Goal: Task Accomplishment & Management: Use online tool/utility

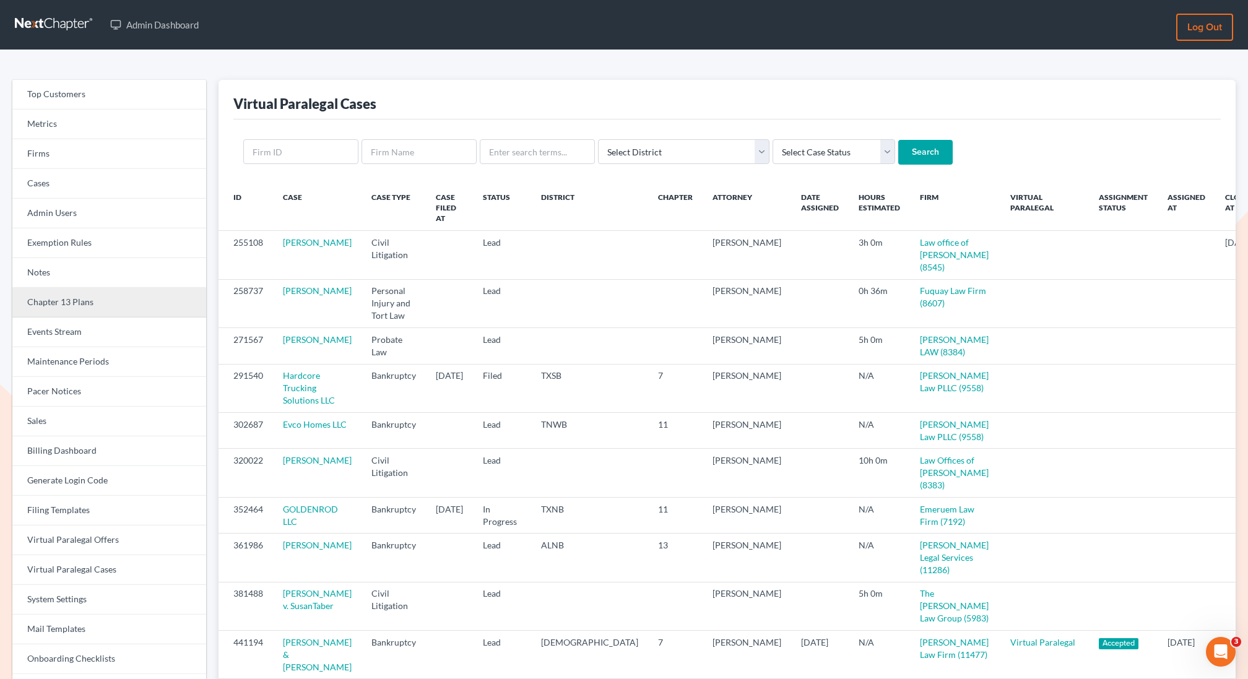
click at [92, 305] on link "Chapter 13 Plans" at bounding box center [109, 303] width 194 height 30
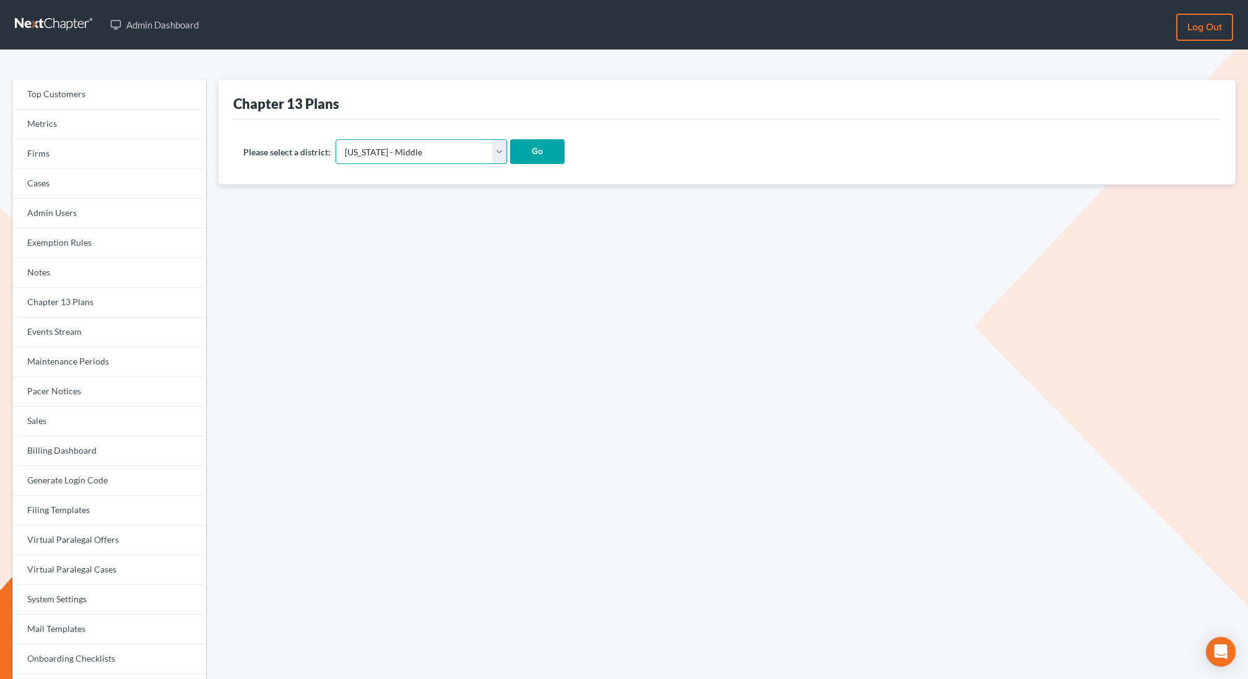
click at [395, 153] on select "Alabama - Middle Alabama - Northern Alabama - Southern Alaska Arizona Arkansas …" at bounding box center [422, 151] width 172 height 25
select select "61"
click at [336, 139] on select "Alabama - Middle Alabama - Northern Alabama - Southern Alaska Arizona Arkansas …" at bounding box center [422, 151] width 172 height 25
click at [510, 156] on input "Go" at bounding box center [537, 151] width 54 height 25
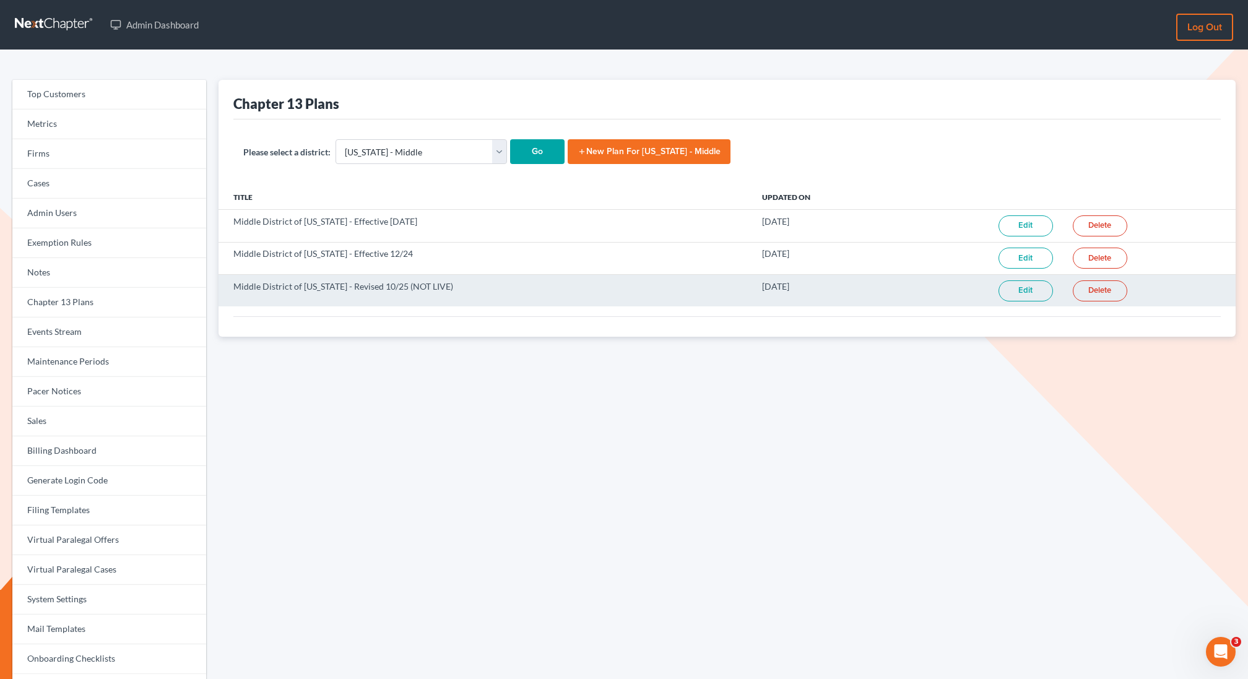
click at [1030, 285] on link "Edit" at bounding box center [1026, 291] width 54 height 21
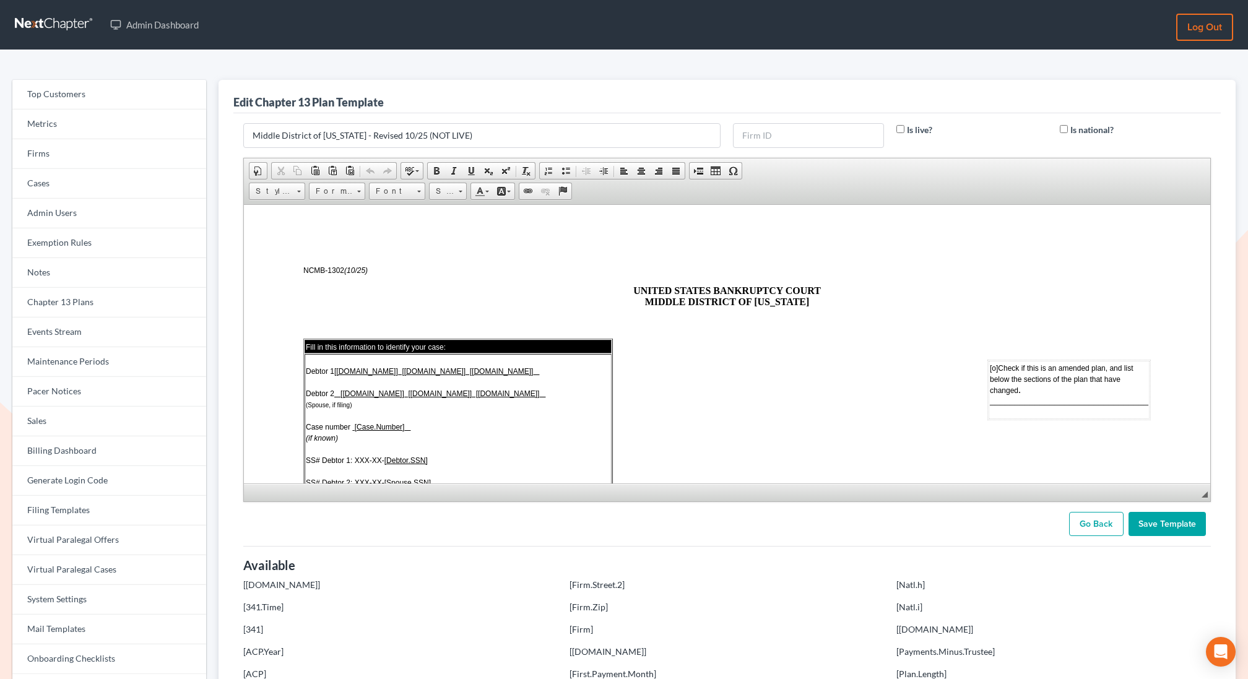
click at [900, 129] on input "Is live?" at bounding box center [901, 129] width 8 height 8
checkbox input "true"
drag, startPoint x: 502, startPoint y: 130, endPoint x: 438, endPoint y: 132, distance: 63.8
click at [438, 132] on input "Middle District of North Carolina - Revised 10/25 (NOT LIVE)" at bounding box center [482, 135] width 478 height 25
type input "Middle District of [US_STATE] - Revised 10/25"
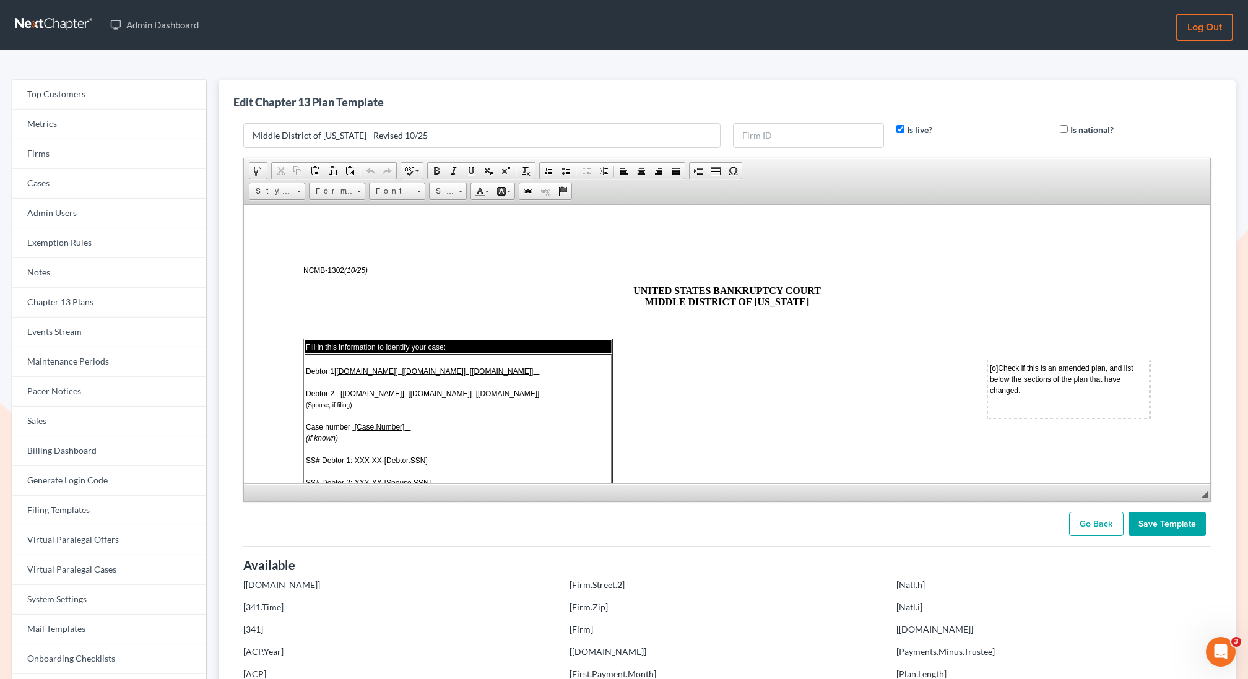
click at [1155, 512] on input "Save Template" at bounding box center [1167, 524] width 77 height 25
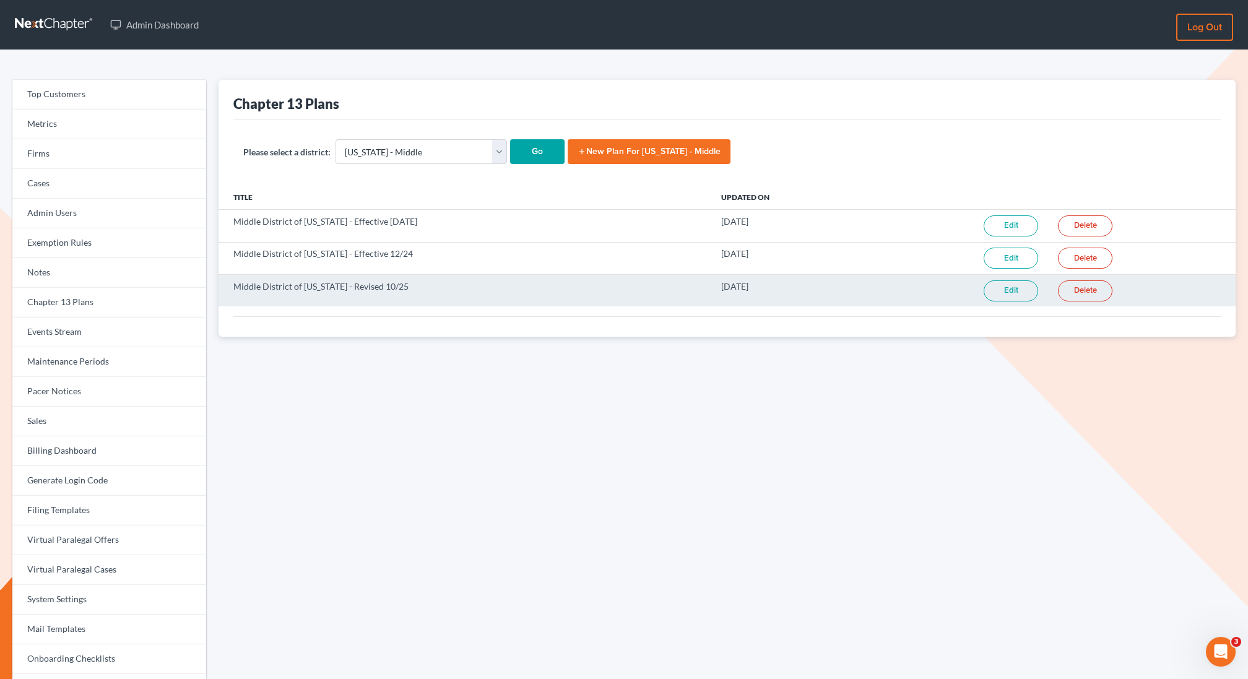
click at [1017, 287] on link "Edit" at bounding box center [1011, 291] width 54 height 21
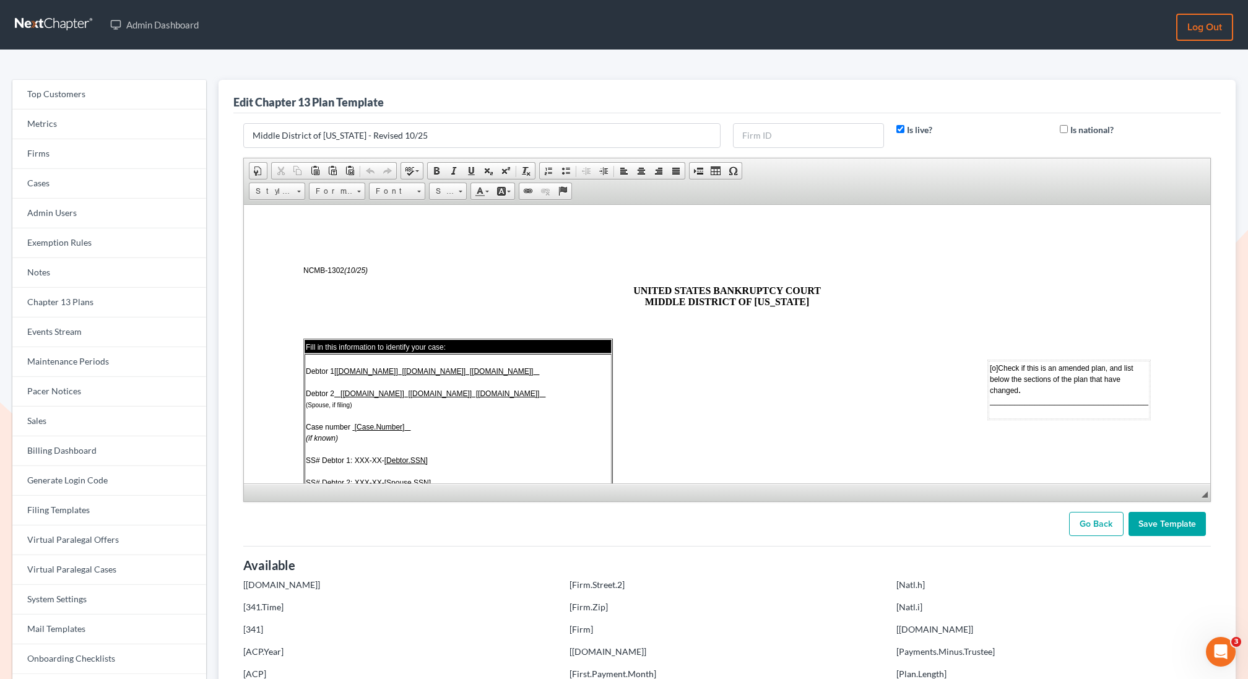
click at [1174, 521] on input "Save Template" at bounding box center [1167, 524] width 77 height 25
